Goal: Task Accomplishment & Management: Manage account settings

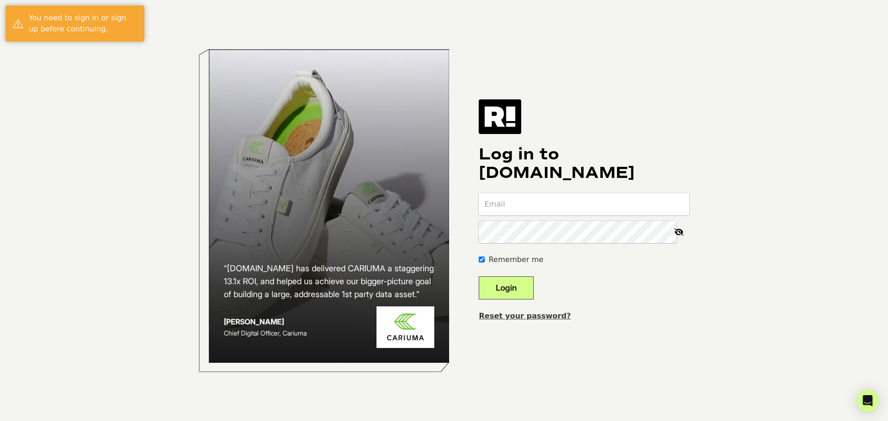
type input "[EMAIL_ADDRESS][DOMAIN_NAME]"
click at [522, 284] on button "Login" at bounding box center [506, 288] width 55 height 23
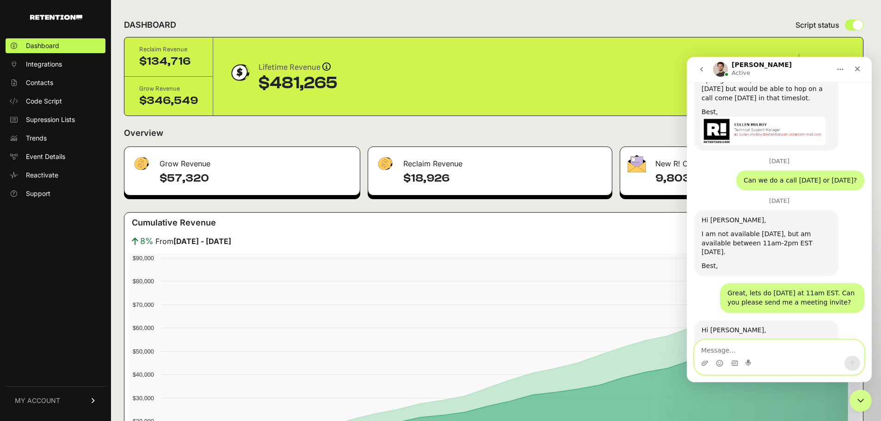
scroll to position [1380, 0]
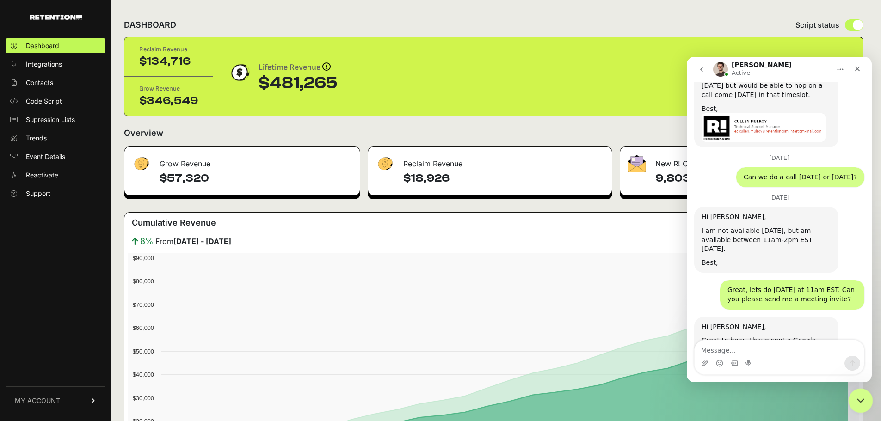
click at [857, 398] on icon "Close Intercom Messenger" at bounding box center [859, 400] width 6 height 4
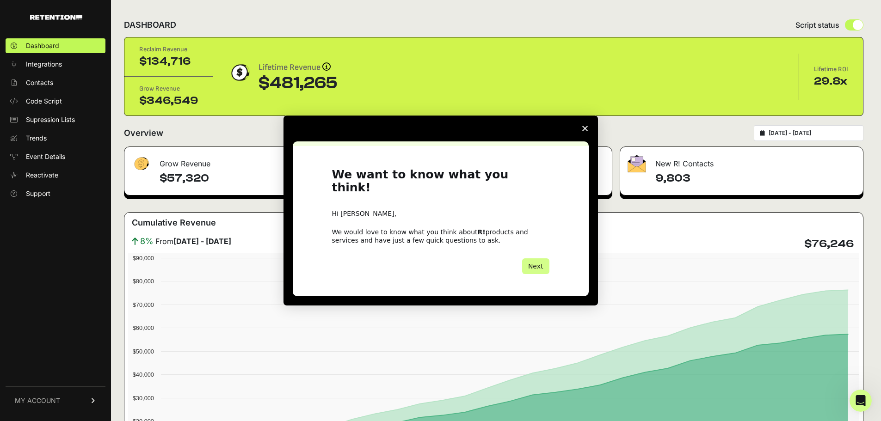
scroll to position [0, 0]
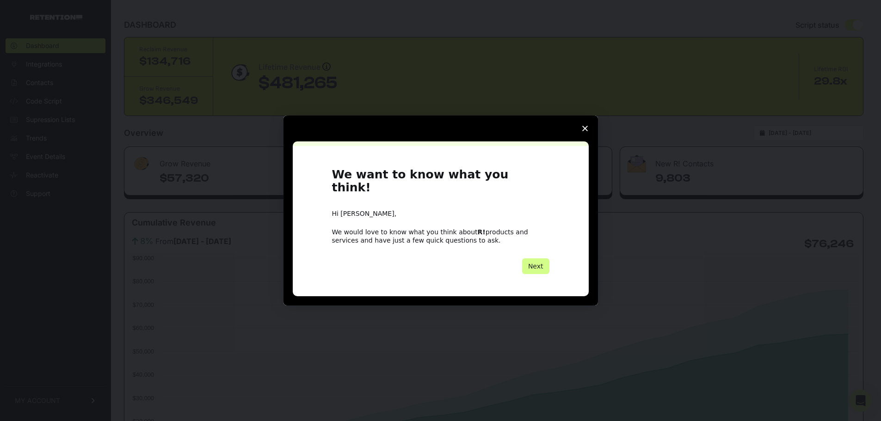
click at [584, 131] on polygon "Close survey" at bounding box center [585, 129] width 6 height 6
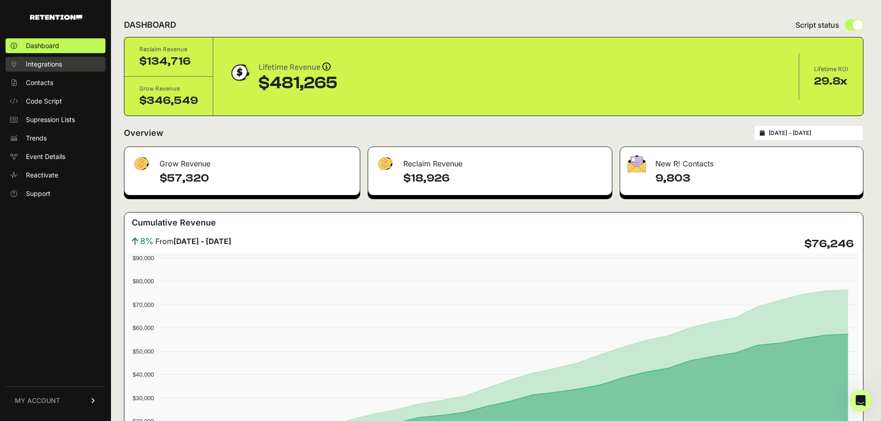
click at [56, 68] on span "Integrations" at bounding box center [44, 64] width 36 height 9
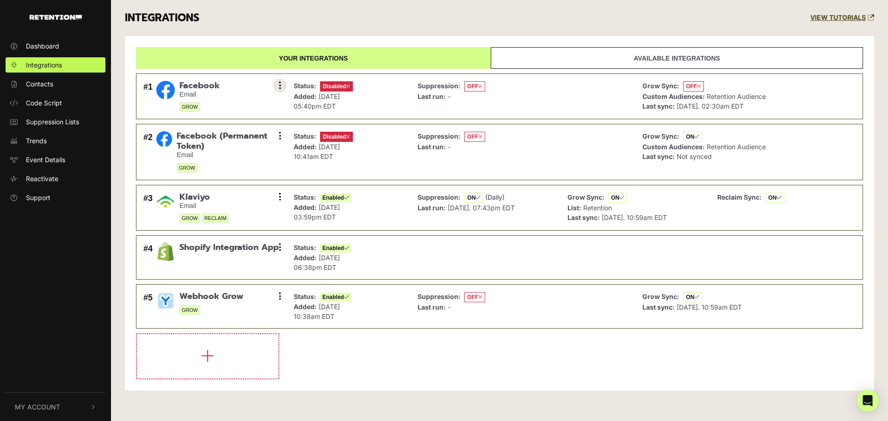
click at [276, 90] on button at bounding box center [280, 86] width 14 height 14
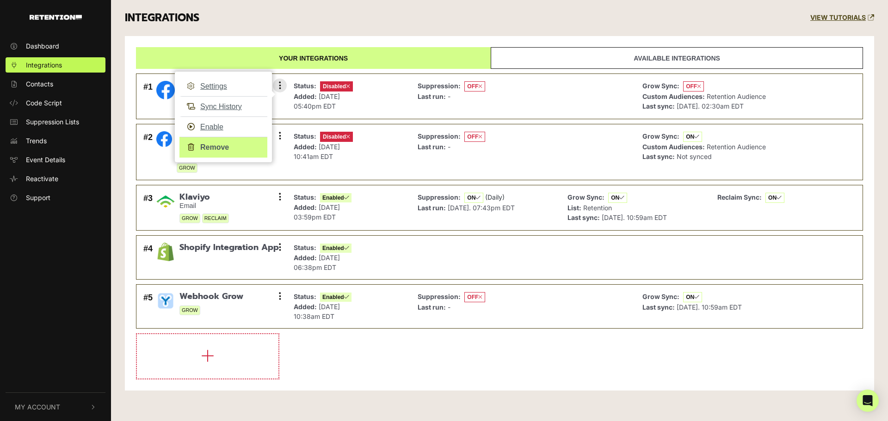
click at [220, 146] on link "Remove" at bounding box center [223, 147] width 88 height 21
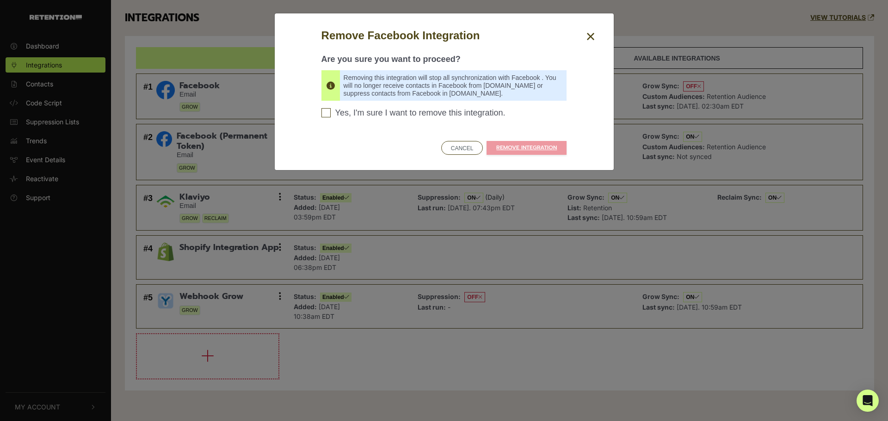
click at [428, 116] on span "Yes, I'm sure I want to remove this integration." at bounding box center [420, 113] width 170 height 10
click at [331, 116] on input "Yes, I'm sure I want to remove this integration. Please confirm to continue" at bounding box center [325, 112] width 9 height 9
checkbox input "true"
click at [518, 148] on link "REMOVE INTEGRATION" at bounding box center [526, 148] width 80 height 14
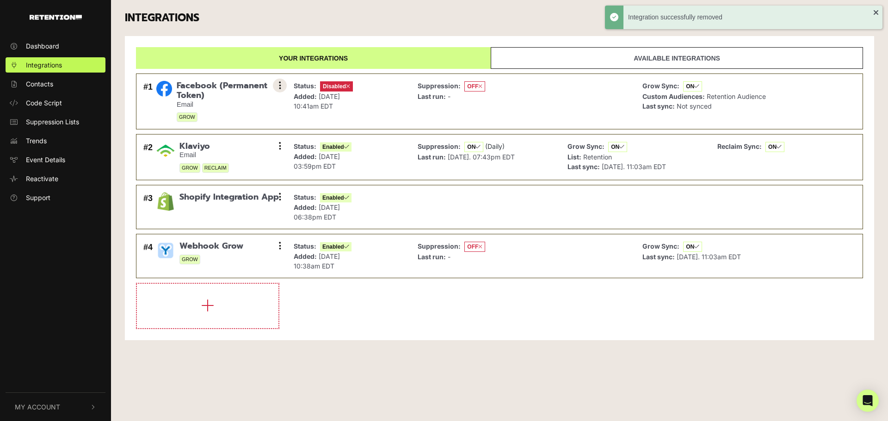
click at [278, 85] on button at bounding box center [280, 86] width 14 height 14
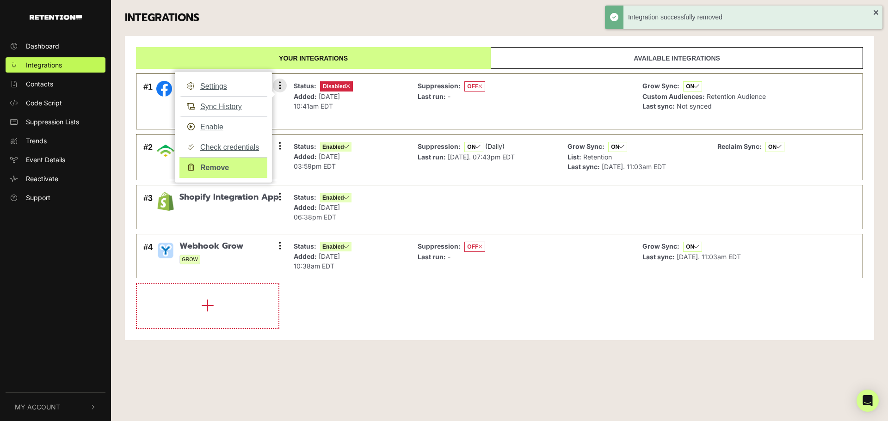
click at [217, 169] on link "Remove" at bounding box center [223, 167] width 88 height 21
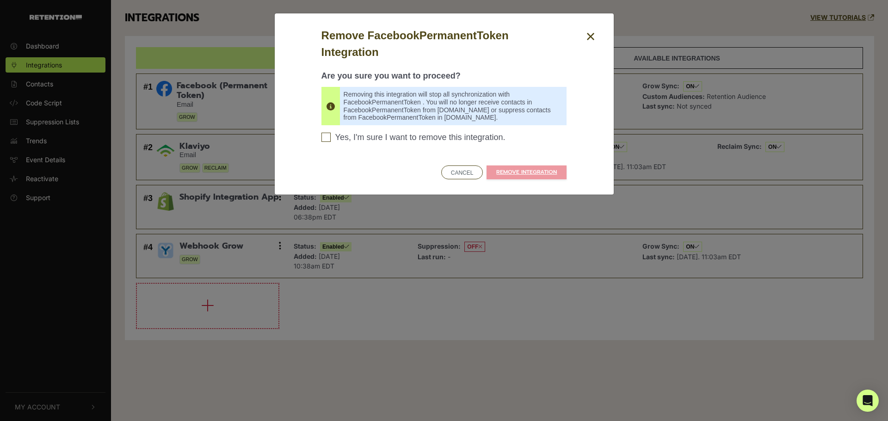
click at [383, 140] on span "Yes, I'm sure I want to remove this integration." at bounding box center [420, 138] width 170 height 10
click at [331, 140] on input "Yes, I'm sure I want to remove this integration. Please confirm to continue" at bounding box center [325, 137] width 9 height 9
checkbox input "true"
click at [511, 177] on link "REMOVE INTEGRATION" at bounding box center [526, 173] width 80 height 14
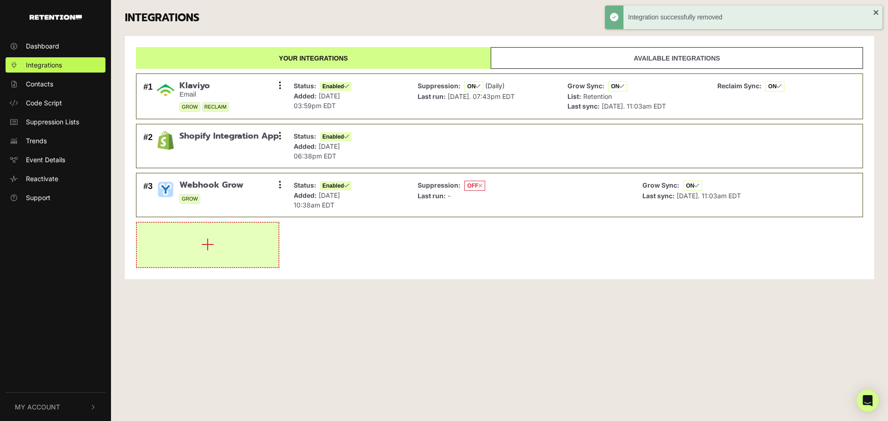
click at [204, 252] on icon "button" at bounding box center [207, 244] width 13 height 15
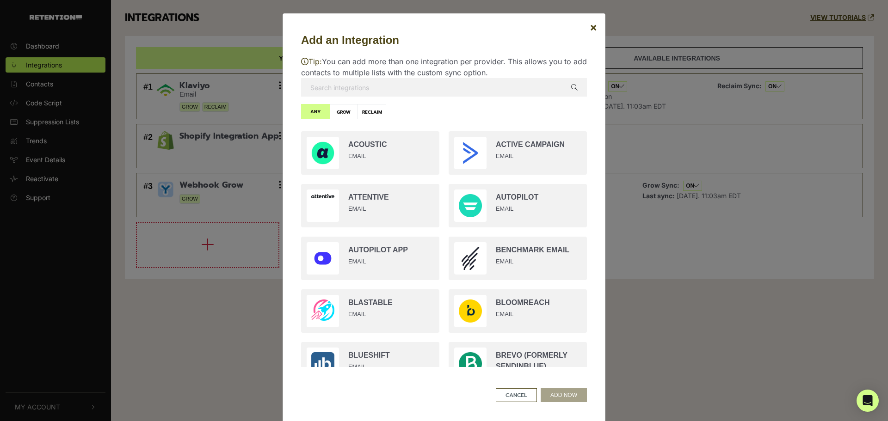
click at [532, 96] on input "text" at bounding box center [444, 87] width 286 height 18
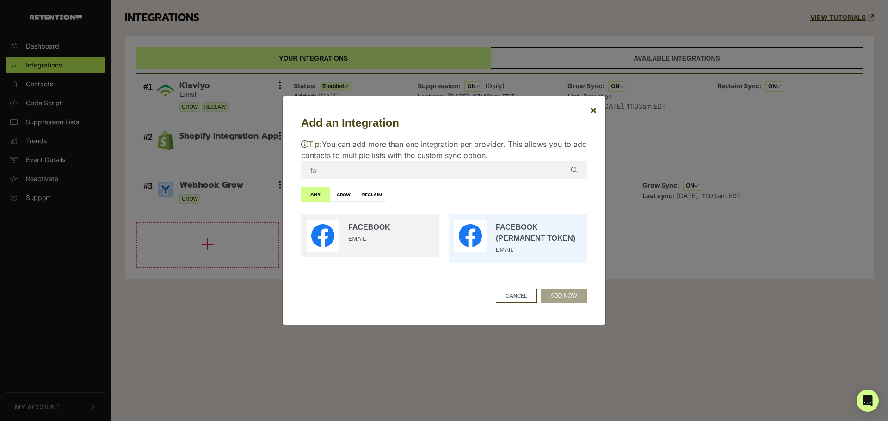
type input "fa"
click at [534, 247] on input "radio" at bounding box center [517, 238] width 147 height 58
radio input "true"
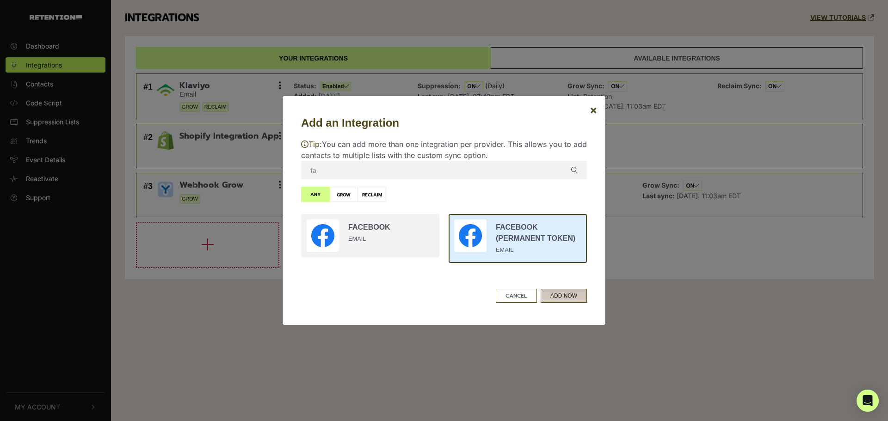
click at [561, 294] on button "ADD NOW" at bounding box center [564, 296] width 46 height 14
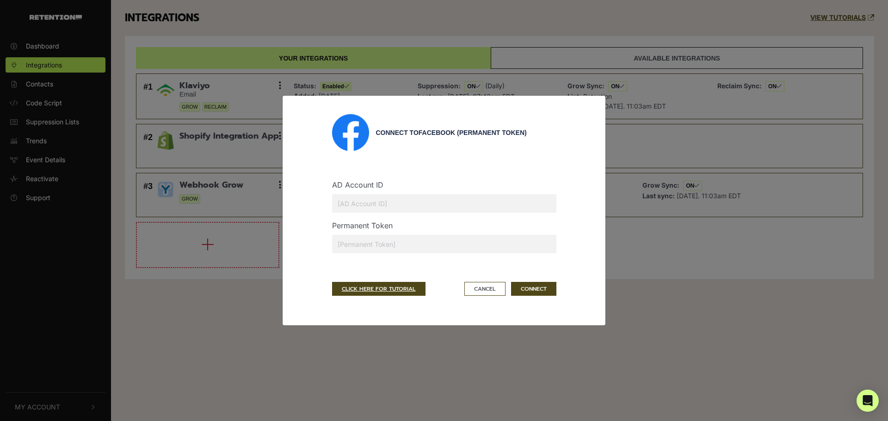
click at [373, 204] on input "text" at bounding box center [444, 203] width 224 height 18
paste input "1194267861576008"
type input "1194267861576008"
click at [375, 247] on input "text" at bounding box center [444, 244] width 224 height 18
paste input "EAA130MO5wnABPjznYAct8t1KO5dNYGpaIOWqn8E2E9XJ0hV7S8pYCu8iVFJDqTOa1UKCkZCnZCI5Qb…"
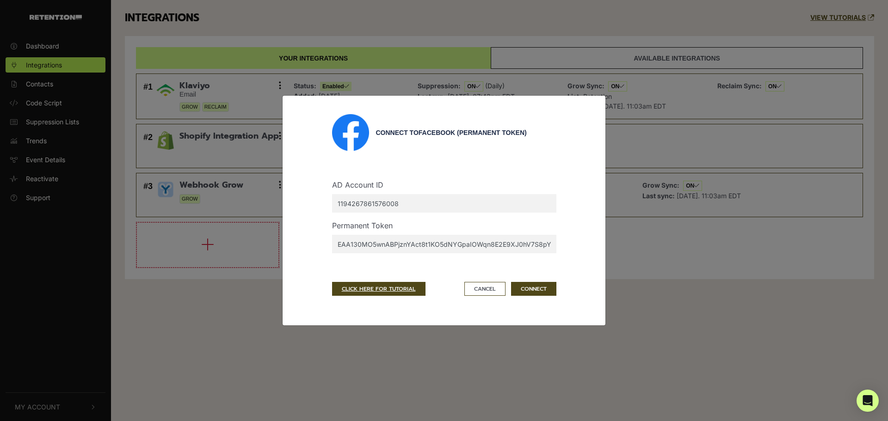
scroll to position [0, 578]
type input "EAA130MO5wnABPjznYAct8t1KO5dNYGpaIOWqn8E2E9XJ0hV7S8pYCu8iVFJDqTOa1UKCkZCnZCI5Qb…"
click at [530, 292] on button "CONNECT" at bounding box center [533, 289] width 45 height 14
click at [458, 243] on input "EAA130MO5wnABPjznYAct8t1KO5dNYGpaIOWqn8E2E9XJ0hV7S8pYCu8iVFJDqTOa1UKCkZCnZCI5Qb…" at bounding box center [444, 244] width 224 height 18
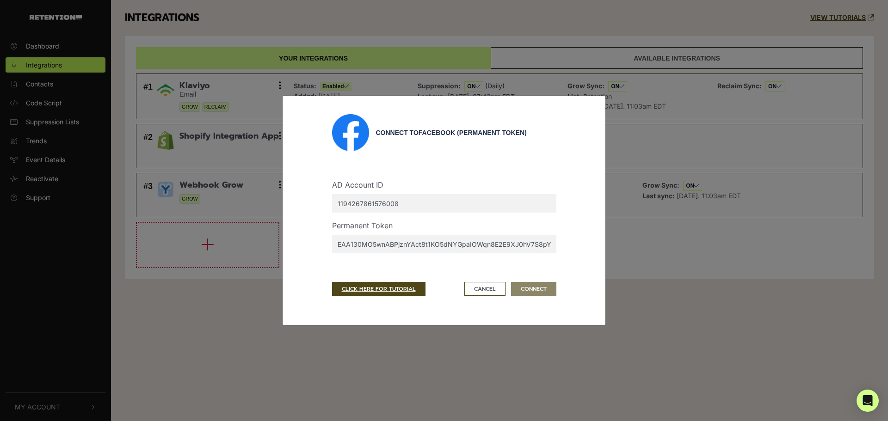
click at [458, 243] on input "EAA130MO5wnABPjznYAct8t1KO5dNYGpaIOWqn8E2E9XJ0hV7S8pYCu8iVFJDqTOa1UKCkZCnZCI5Qb…" at bounding box center [444, 244] width 224 height 18
click at [341, 261] on div "AD Account ID 1194267861576008 Permanent Token EAA130MO5wnABPjznYAct8t1KO5dNYGp…" at bounding box center [444, 215] width 224 height 106
click at [371, 204] on input "1194267861576008" at bounding box center [444, 203] width 224 height 18
click at [370, 166] on div "AD Account ID 1194267861576008 Permanent Token EAA130MO5wnABPjznYAct8t1KO5dNYGp…" at bounding box center [444, 215] width 224 height 106
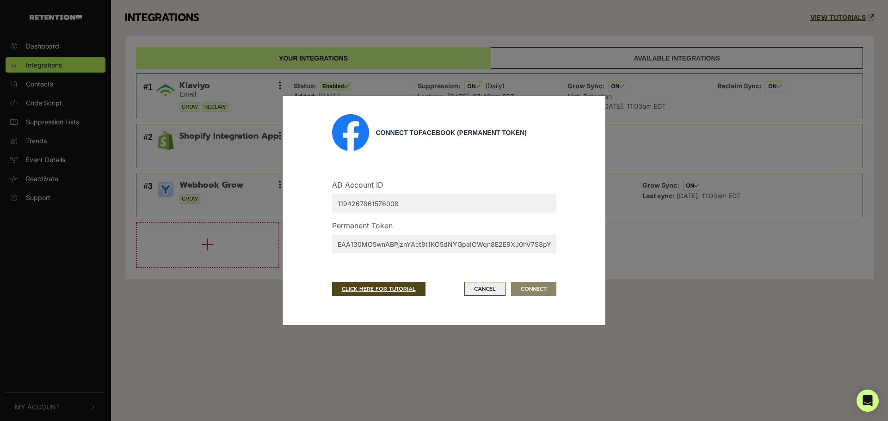
click at [484, 287] on button "Cancel" at bounding box center [484, 289] width 41 height 14
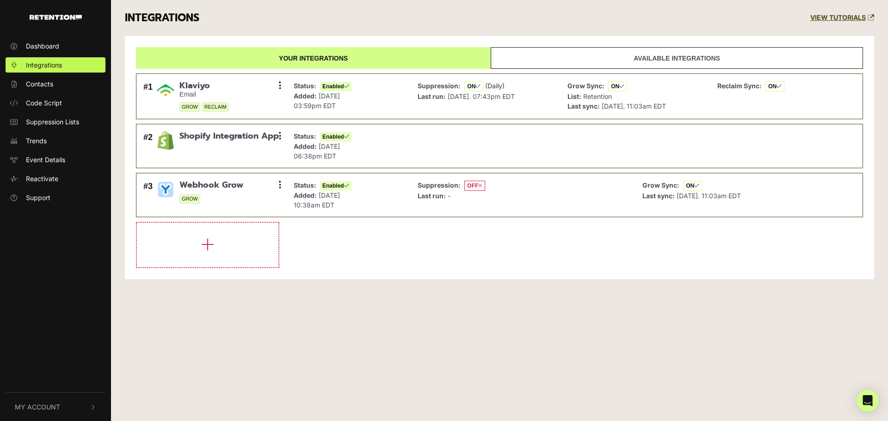
click at [609, 52] on link "Available integrations" at bounding box center [677, 58] width 372 height 22
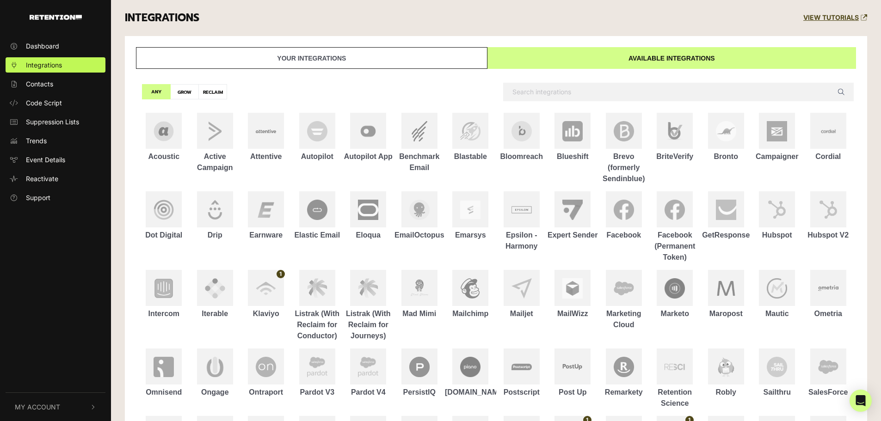
click at [602, 98] on input "text" at bounding box center [678, 92] width 351 height 18
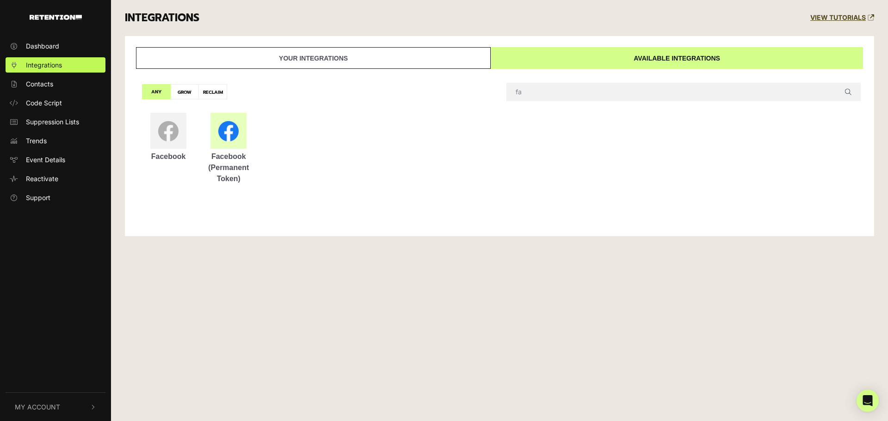
type input "fa"
click at [227, 152] on div "Facebook (Permanent Token)" at bounding box center [228, 167] width 60 height 33
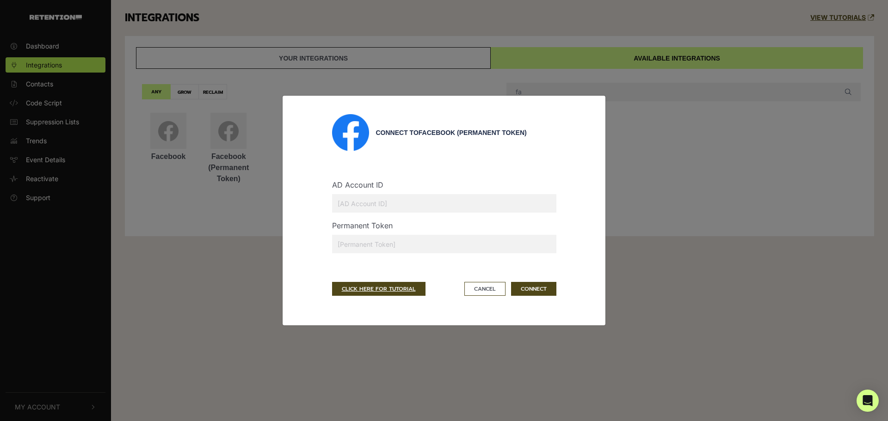
click at [352, 204] on input "text" at bounding box center [444, 203] width 224 height 18
paste input "1194267861576008"
type input "1194267861576008"
click at [369, 169] on div "AD Account ID 1194267861576008 Permanent Token" at bounding box center [444, 215] width 224 height 106
click at [358, 249] on input "text" at bounding box center [444, 244] width 224 height 18
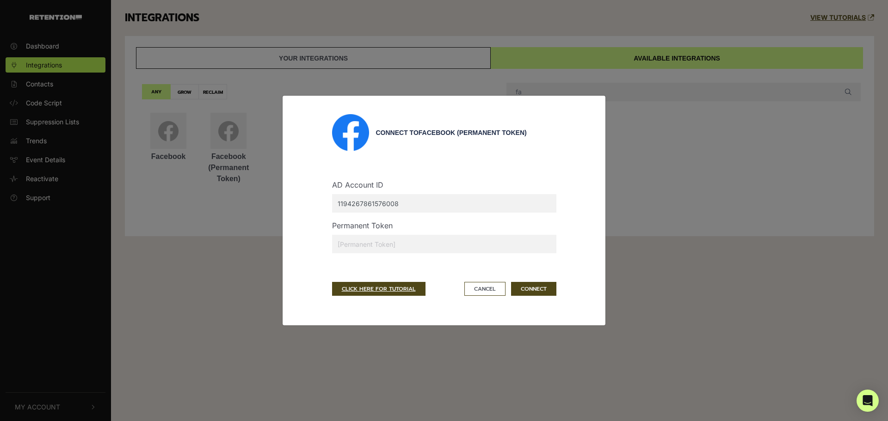
paste input "EAA130MO5wnABPjznYAct8t1KO5dNYGpaIOWqn8E2E9XJ0hV7S8pYCu8iVFJDqTOa1UKCkZCnZCI5Qb…"
type input "EAA130MO5wnABPjznYAct8t1KO5dNYGpaIOWqn8E2E9XJ0hV7S8pYCu8iVFJDqTOa1UKCkZCnZCI5Qb…"
click at [536, 286] on button "CONNECT" at bounding box center [533, 289] width 45 height 14
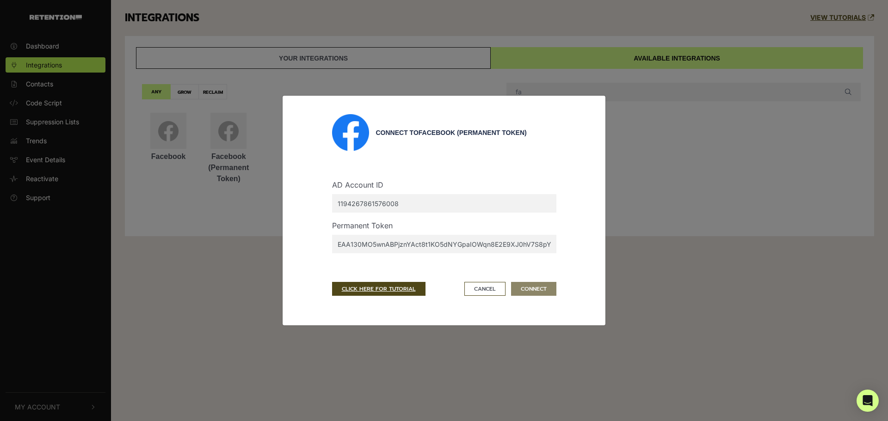
click at [383, 207] on input "1194267861576008" at bounding box center [444, 203] width 224 height 18
